Goal: Task Accomplishment & Management: Manage account settings

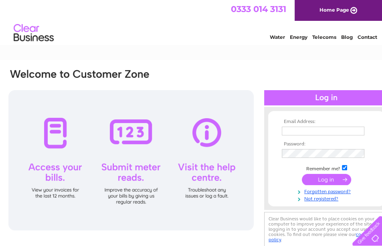
type input "visionsaversexeter@gmail.com"
click at [327, 177] on input "submit" at bounding box center [325, 179] width 49 height 11
click at [323, 181] on input "submit" at bounding box center [325, 179] width 49 height 11
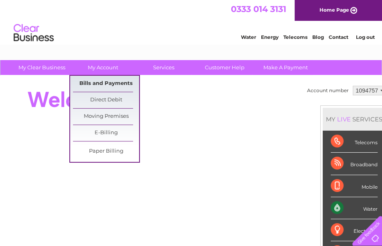
click at [113, 82] on link "Bills and Payments" at bounding box center [106, 84] width 66 height 16
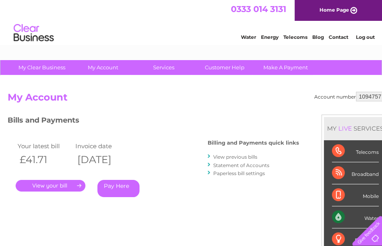
click at [57, 183] on link "." at bounding box center [51, 186] width 70 height 12
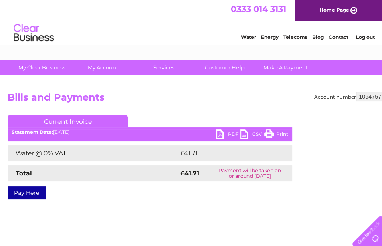
click at [222, 134] on link "PDF" at bounding box center [228, 135] width 24 height 12
click at [220, 135] on link "PDF" at bounding box center [228, 135] width 24 height 12
